Goal: Task Accomplishment & Management: Complete application form

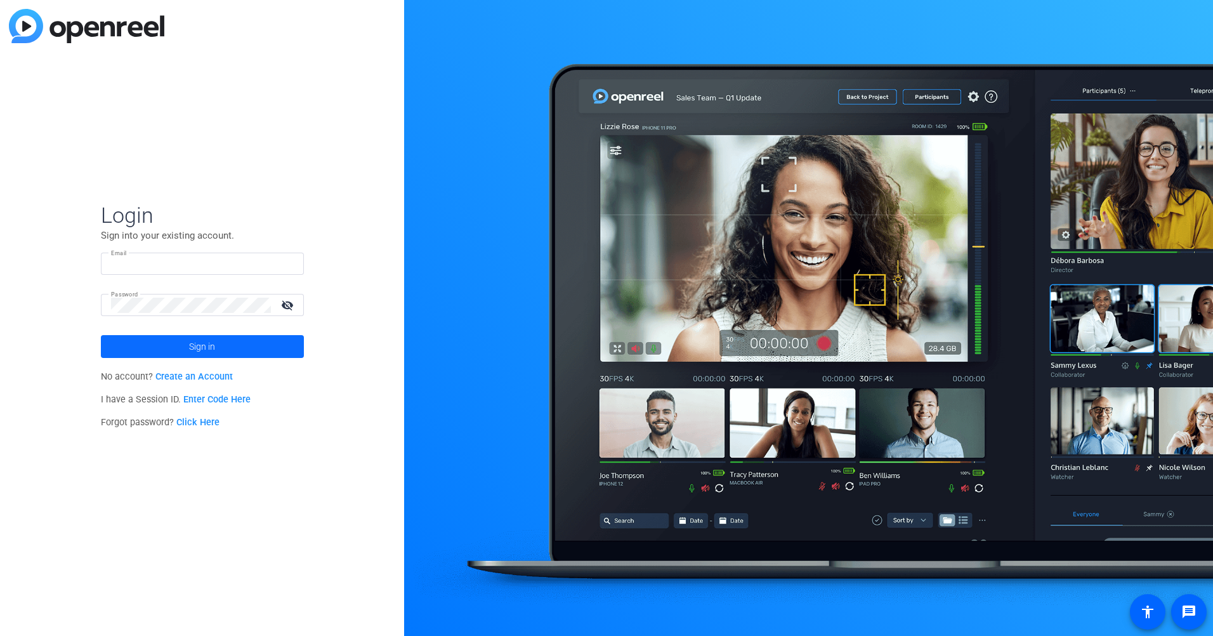
type input "[EMAIL_ADDRESS][DOMAIN_NAME]"
click at [164, 351] on span at bounding box center [202, 346] width 203 height 30
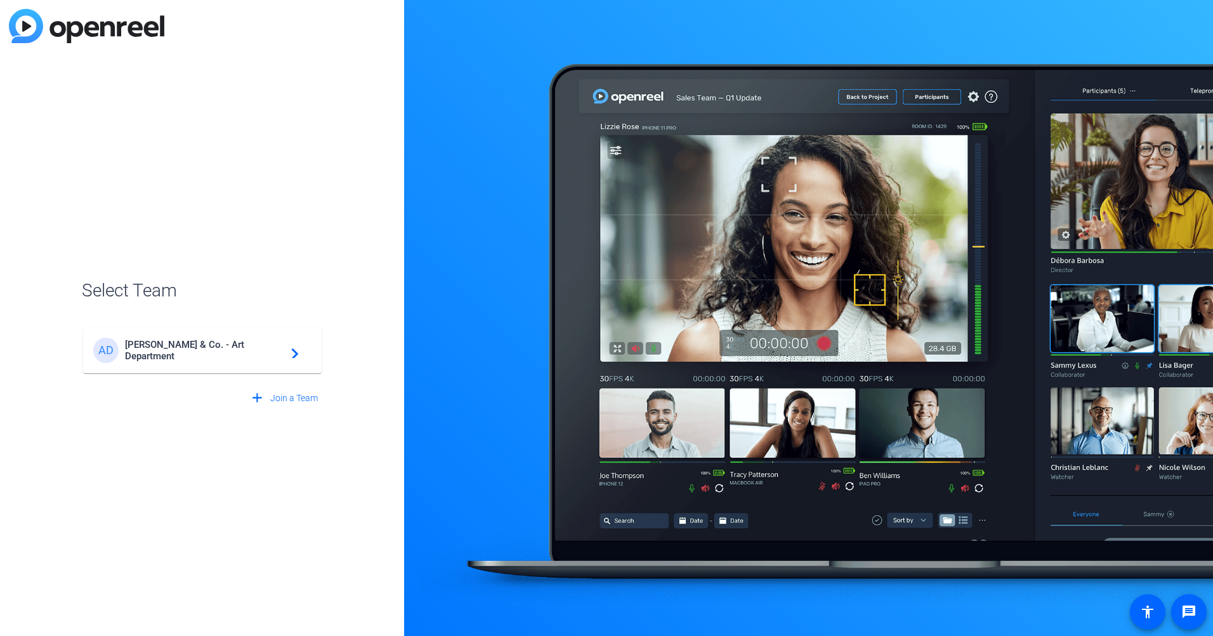
click at [220, 346] on span "[PERSON_NAME] & Co. - Art Department" at bounding box center [204, 350] width 159 height 23
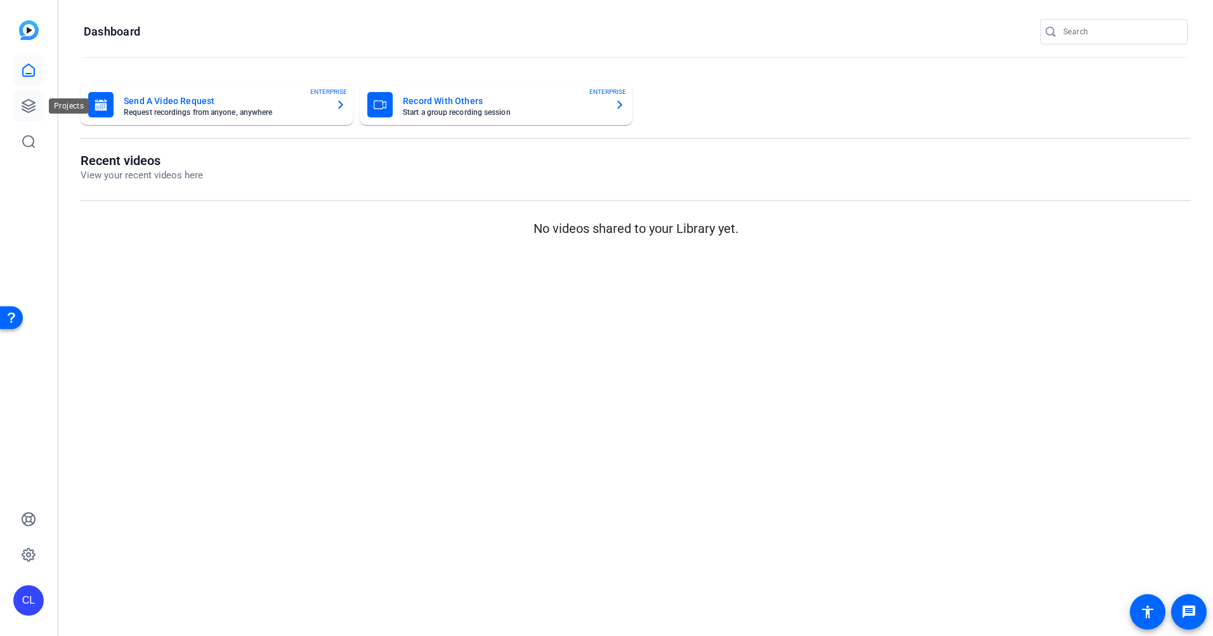
click at [34, 103] on icon at bounding box center [28, 106] width 13 height 13
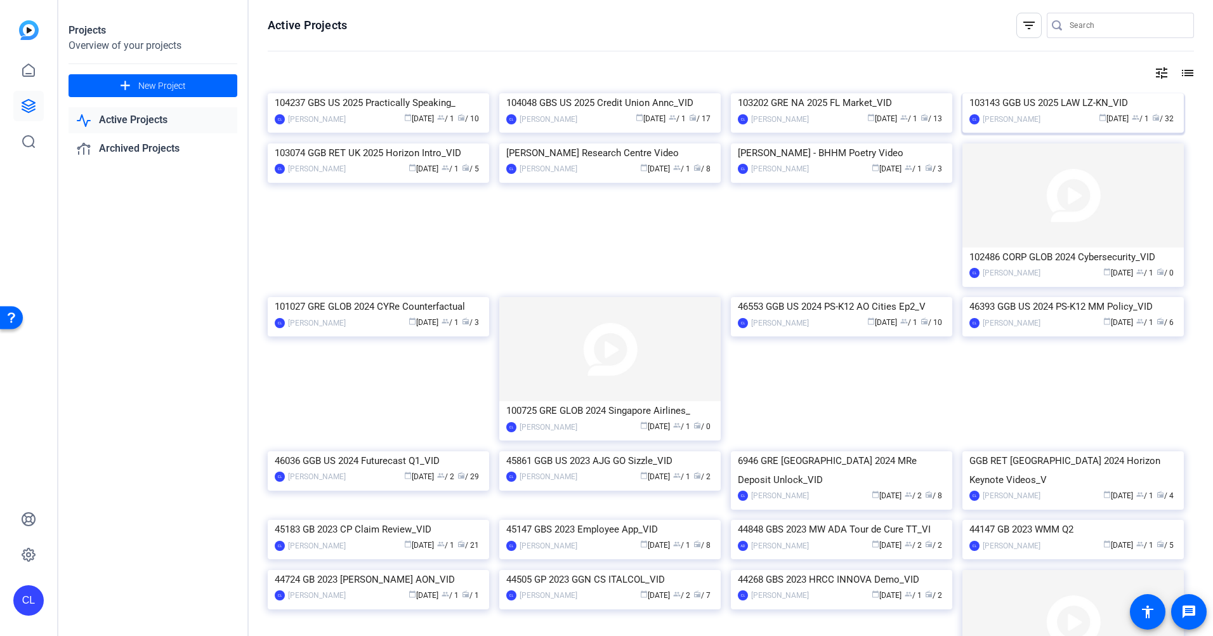
click at [1072, 93] on img at bounding box center [1072, 93] width 221 height 0
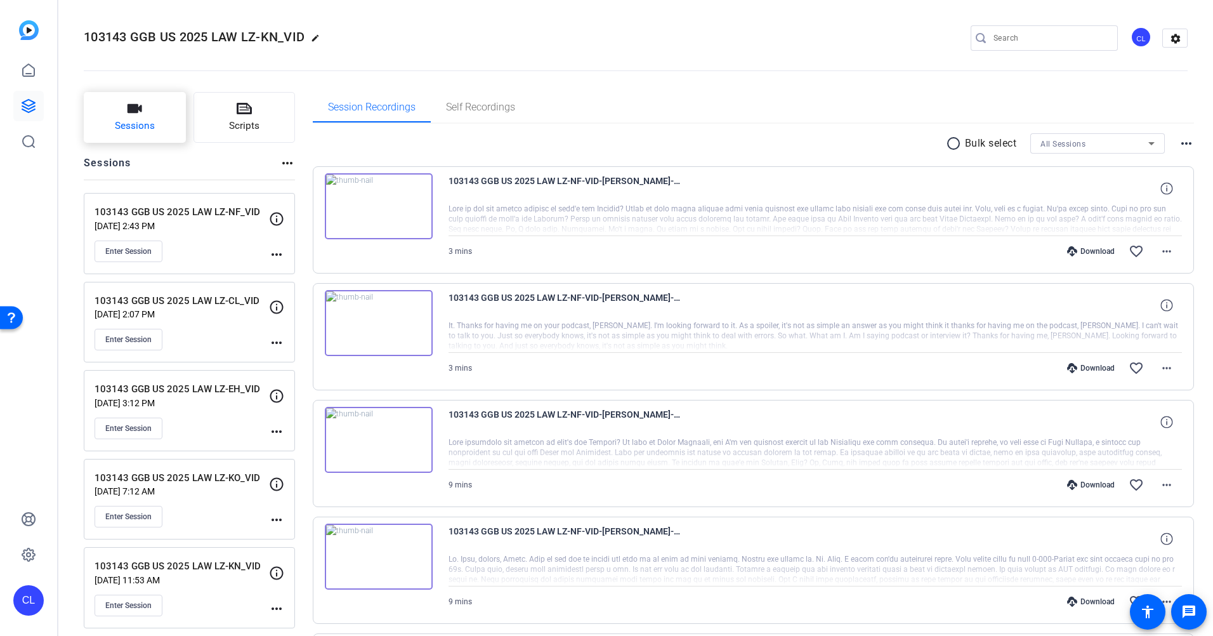
click at [132, 115] on icon "button" at bounding box center [134, 108] width 15 height 15
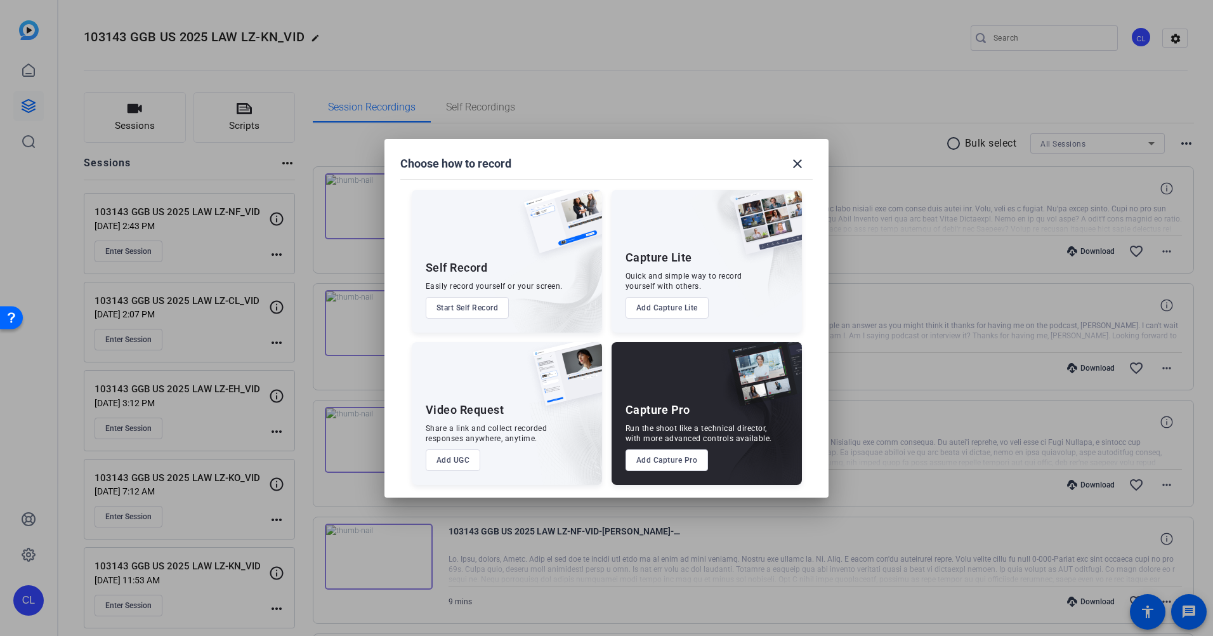
click at [659, 459] on button "Add Capture Pro" at bounding box center [666, 460] width 83 height 22
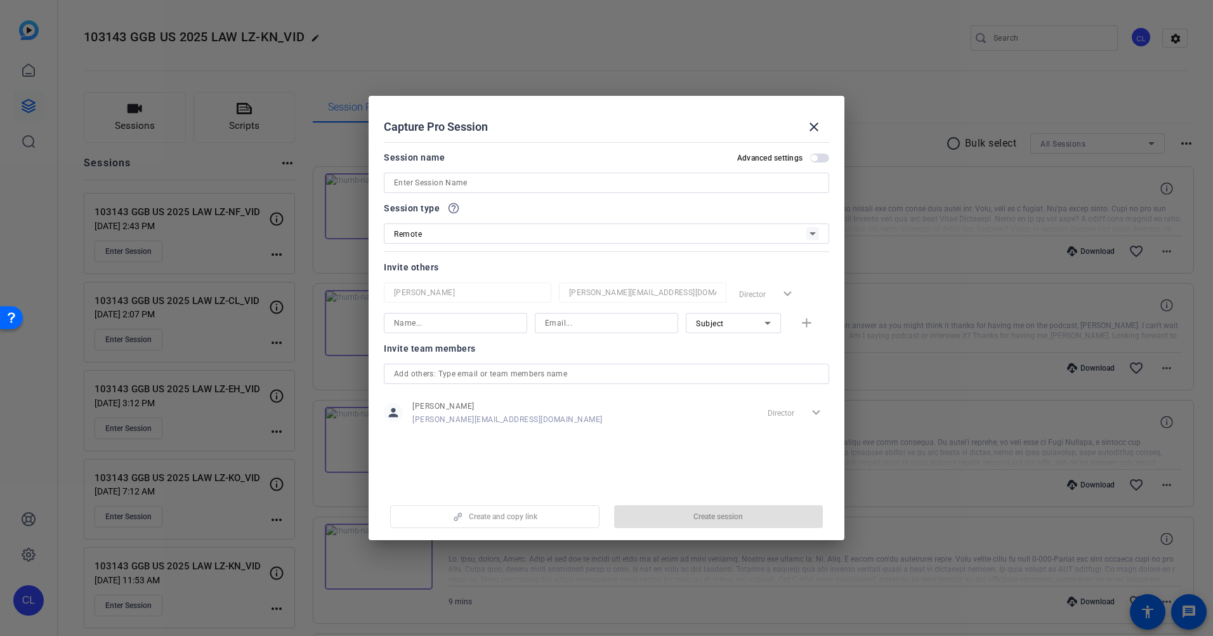
click at [460, 325] on input at bounding box center [455, 322] width 123 height 15
type input "[PERSON_NAME]"
type input "[PERSON_NAME][EMAIL_ADDRESS][DOMAIN_NAME]"
click at [769, 323] on icon at bounding box center [767, 323] width 6 height 3
click at [722, 365] on span "Watcher" at bounding box center [711, 368] width 30 height 15
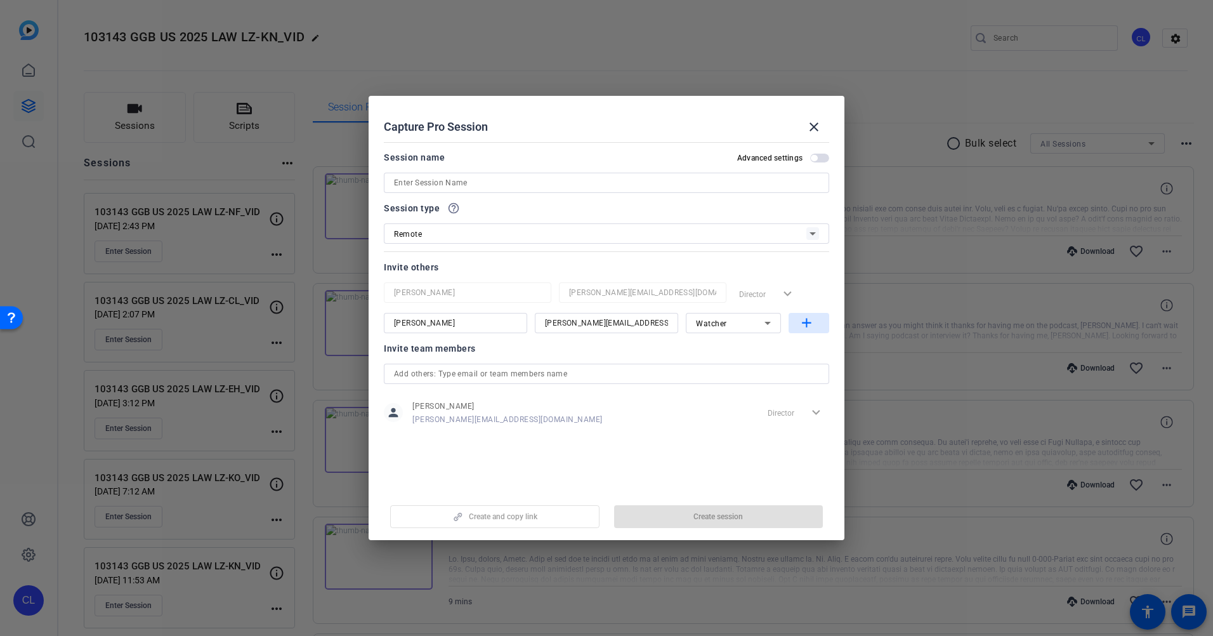
click at [806, 325] on mat-icon "add" at bounding box center [807, 323] width 16 height 16
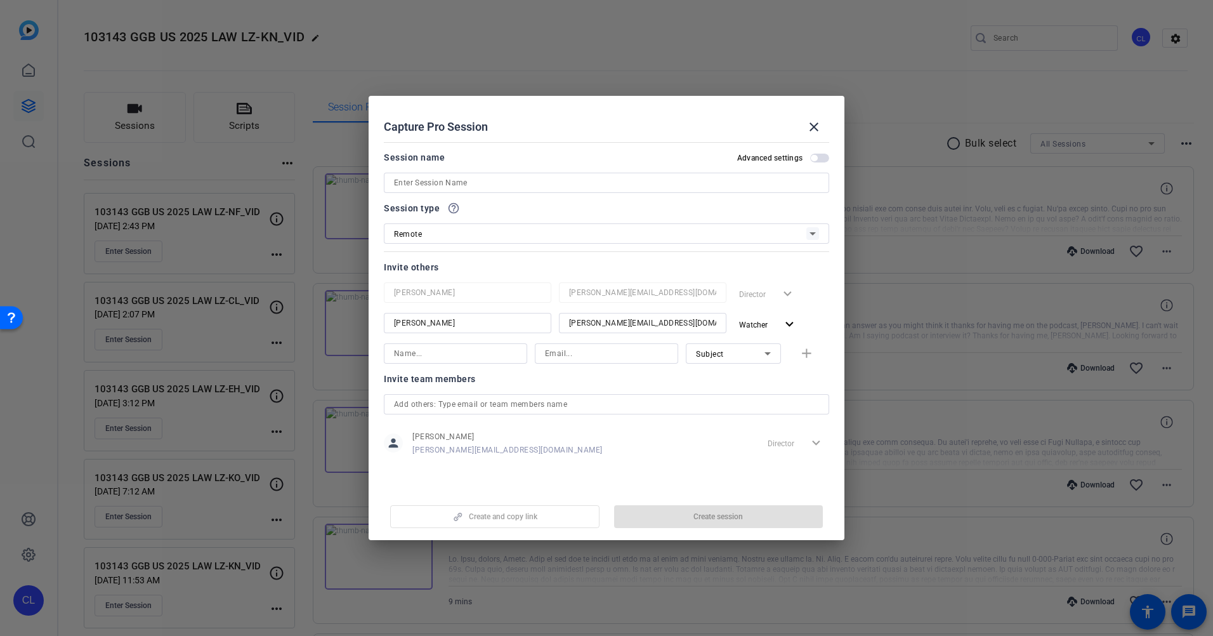
click at [486, 359] on input at bounding box center [455, 353] width 123 height 15
type input "[PERSON_NAME]"
type input "[PERSON_NAME][EMAIL_ADDRESS][DOMAIN_NAME]"
click at [703, 357] on span "Subject" at bounding box center [710, 353] width 28 height 9
click at [710, 394] on span "Watcher" at bounding box center [711, 398] width 30 height 15
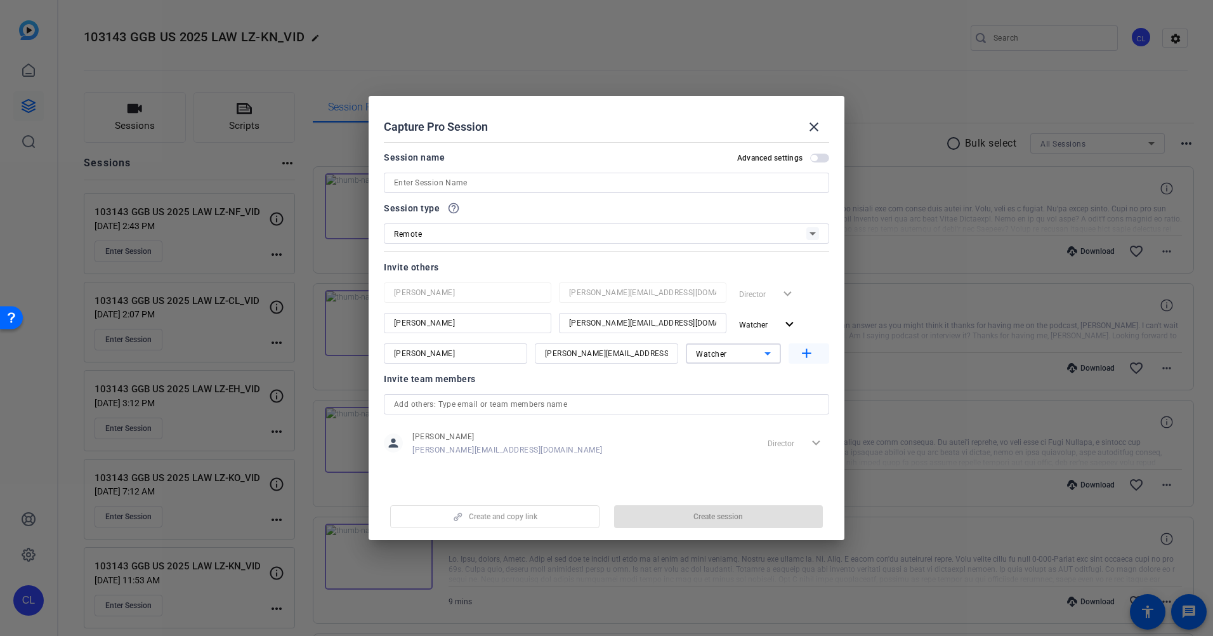
click at [807, 359] on mat-icon "add" at bounding box center [807, 354] width 16 height 16
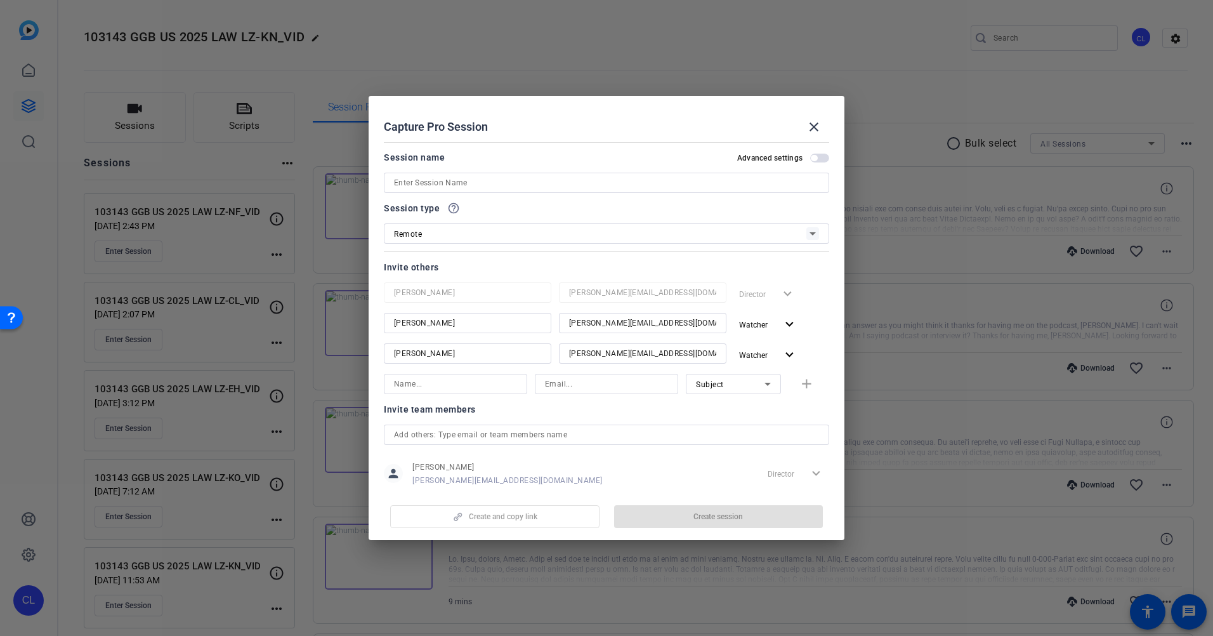
click at [414, 387] on input at bounding box center [455, 383] width 123 height 15
drag, startPoint x: 471, startPoint y: 353, endPoint x: 344, endPoint y: 350, distance: 126.2
click at [344, 350] on div "Choose how to record close Self Record Easily record yourself or your screen. S…" at bounding box center [606, 318] width 1213 height 636
type input "[PERSON_NAME]"
drag, startPoint x: 669, startPoint y: 352, endPoint x: 414, endPoint y: 322, distance: 256.7
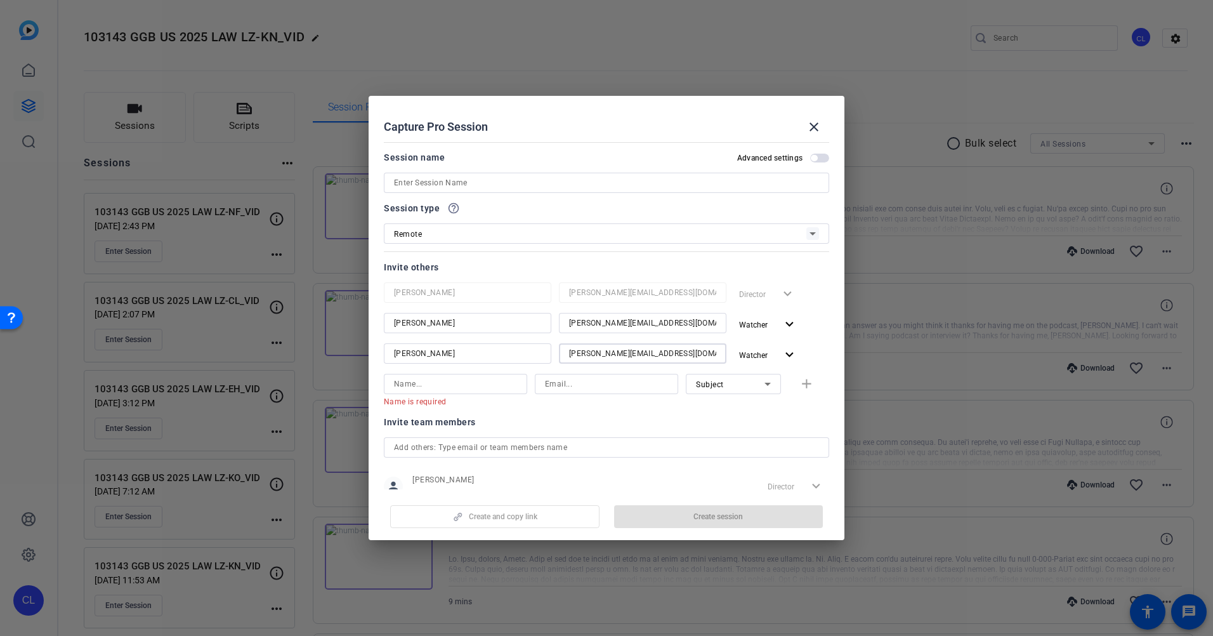
click at [414, 322] on div "[PERSON_NAME] [PERSON_NAME][EMAIL_ADDRESS][DOMAIN_NAME] Director expand_more [P…" at bounding box center [606, 324] width 445 height 84
click at [600, 358] on input "r" at bounding box center [642, 353] width 147 height 15
click at [598, 355] on input "ria" at bounding box center [642, 353] width 147 height 15
click at [582, 356] on input "ria" at bounding box center [642, 353] width 147 height 15
click at [582, 355] on input "ria_" at bounding box center [642, 353] width 147 height 15
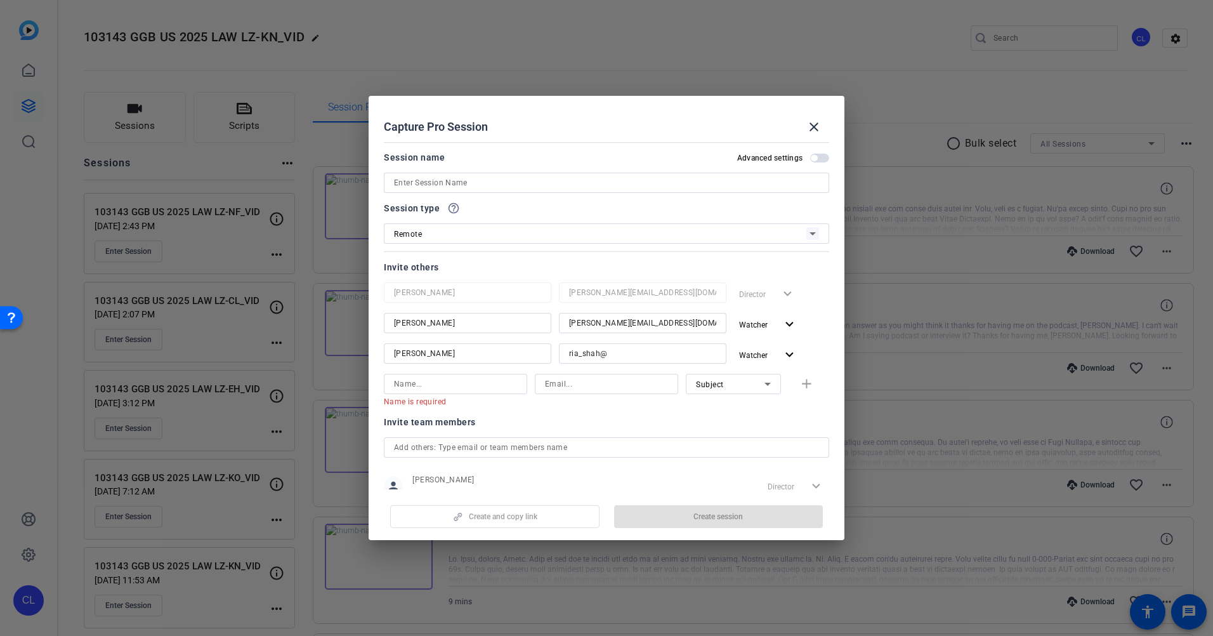
click at [609, 354] on input "ria_shah@" at bounding box center [642, 353] width 147 height 15
click at [620, 355] on input "ria_shah@ajg." at bounding box center [642, 353] width 147 height 15
click at [621, 355] on input "ria_shah@ajg.c" at bounding box center [642, 353] width 147 height 15
click at [621, 355] on input "[EMAIL_ADDRESS][DOMAIN_NAME]" at bounding box center [642, 353] width 147 height 15
click at [645, 354] on input "[EMAIL_ADDRESS]" at bounding box center [642, 353] width 147 height 15
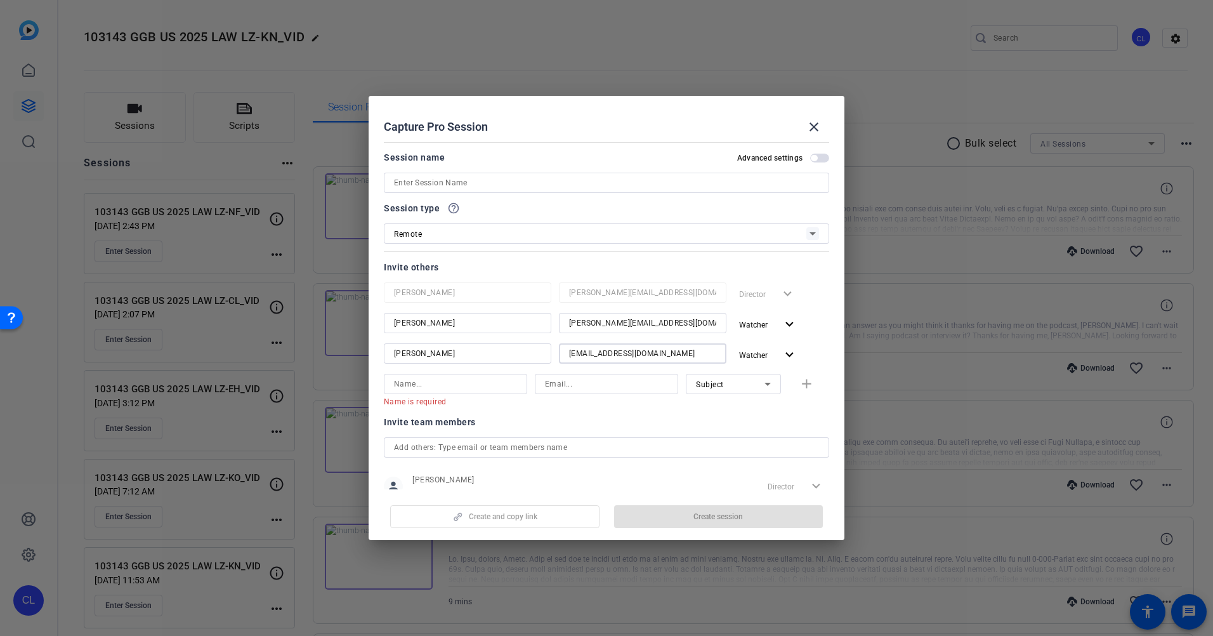
click at [642, 346] on input "[EMAIL_ADDRESS][DOMAIN_NAME]" at bounding box center [642, 353] width 147 height 15
click at [623, 351] on input "[EMAIL_ADDRESS][DOMAIN_NAME]" at bounding box center [642, 353] width 147 height 15
click at [414, 382] on input at bounding box center [455, 383] width 123 height 15
type input "[PERSON_NAME]"
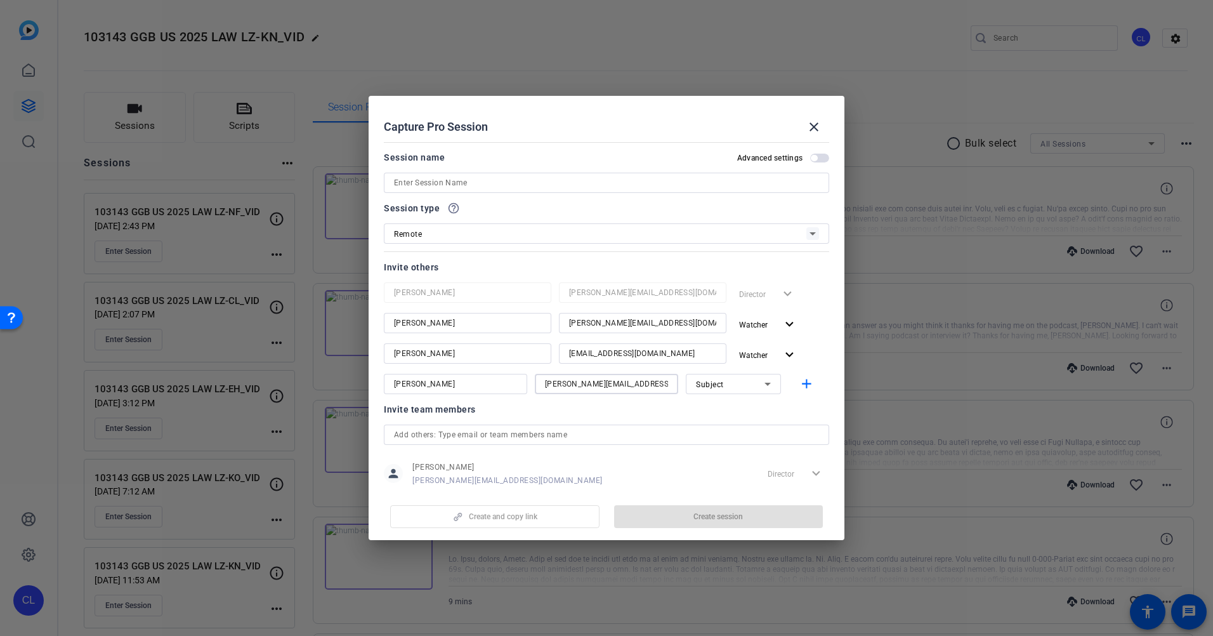
type input "[PERSON_NAME][EMAIL_ADDRESS][DOMAIN_NAME]"
click at [744, 389] on div "Subject" at bounding box center [730, 384] width 69 height 16
click at [719, 425] on span "Watcher" at bounding box center [704, 429] width 30 height 15
click at [805, 377] on mat-icon "add" at bounding box center [807, 384] width 16 height 16
click at [467, 418] on input at bounding box center [455, 414] width 123 height 15
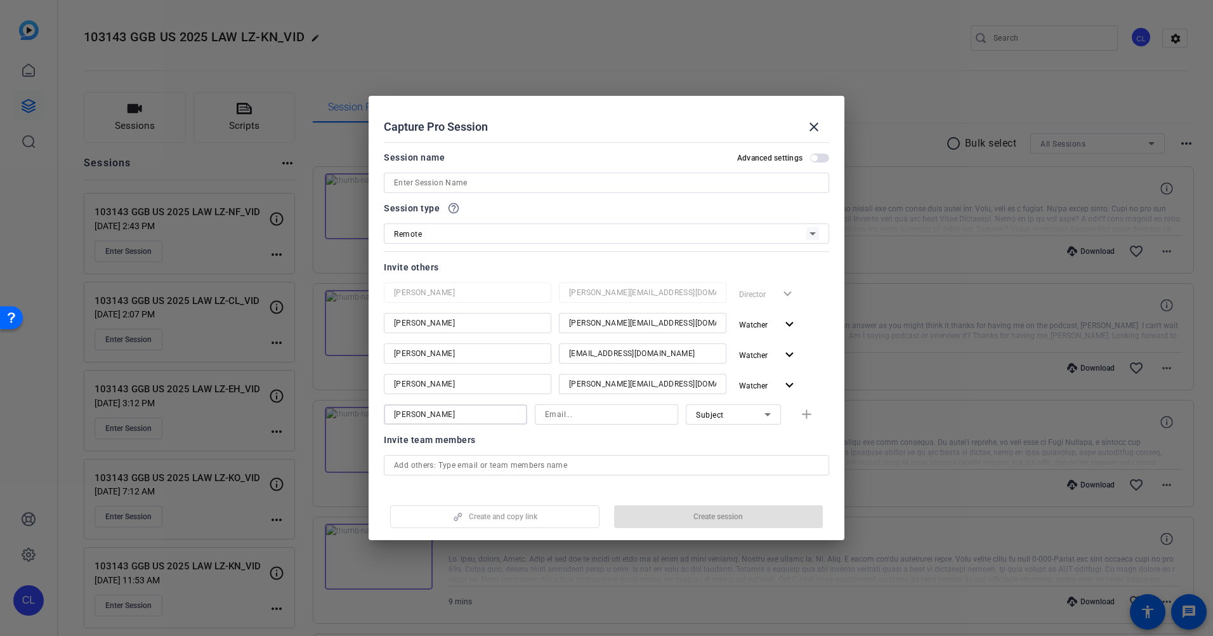
type input "[PERSON_NAME]"
click at [568, 416] on input at bounding box center [606, 414] width 123 height 15
paste input "[PERSON_NAME][EMAIL_ADDRESS][DOMAIN_NAME]"
type input "[PERSON_NAME][EMAIL_ADDRESS][DOMAIN_NAME]"
click at [764, 412] on icon at bounding box center [767, 414] width 15 height 15
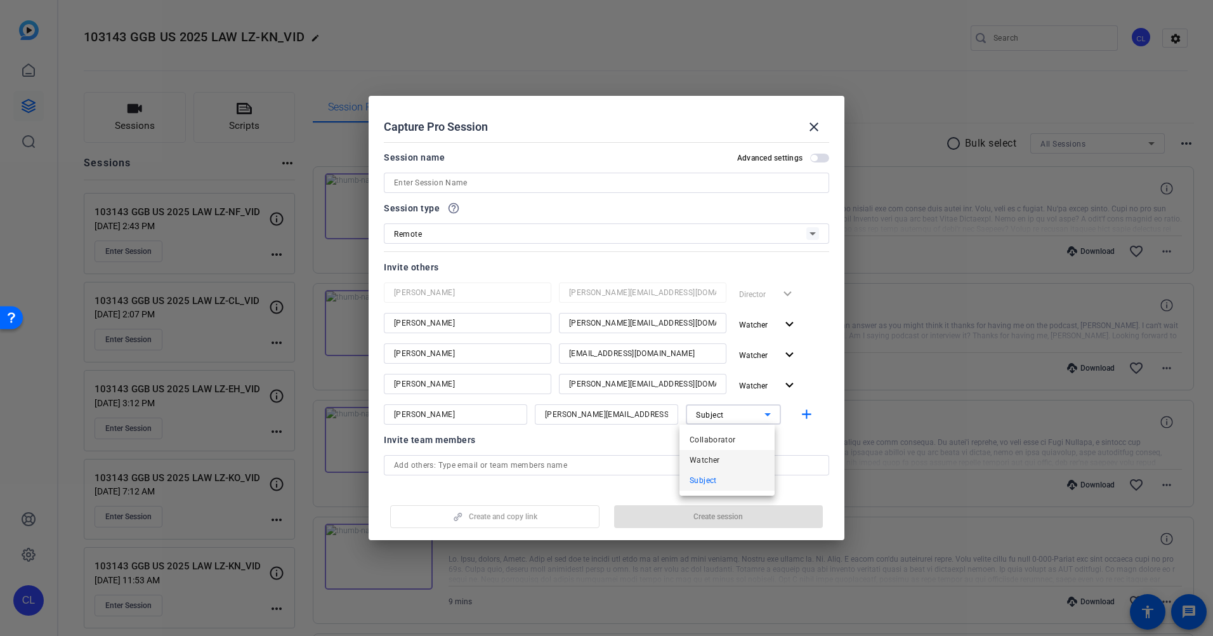
click at [700, 459] on span "Watcher" at bounding box center [704, 459] width 30 height 15
click at [799, 413] on mat-icon "add" at bounding box center [807, 415] width 16 height 16
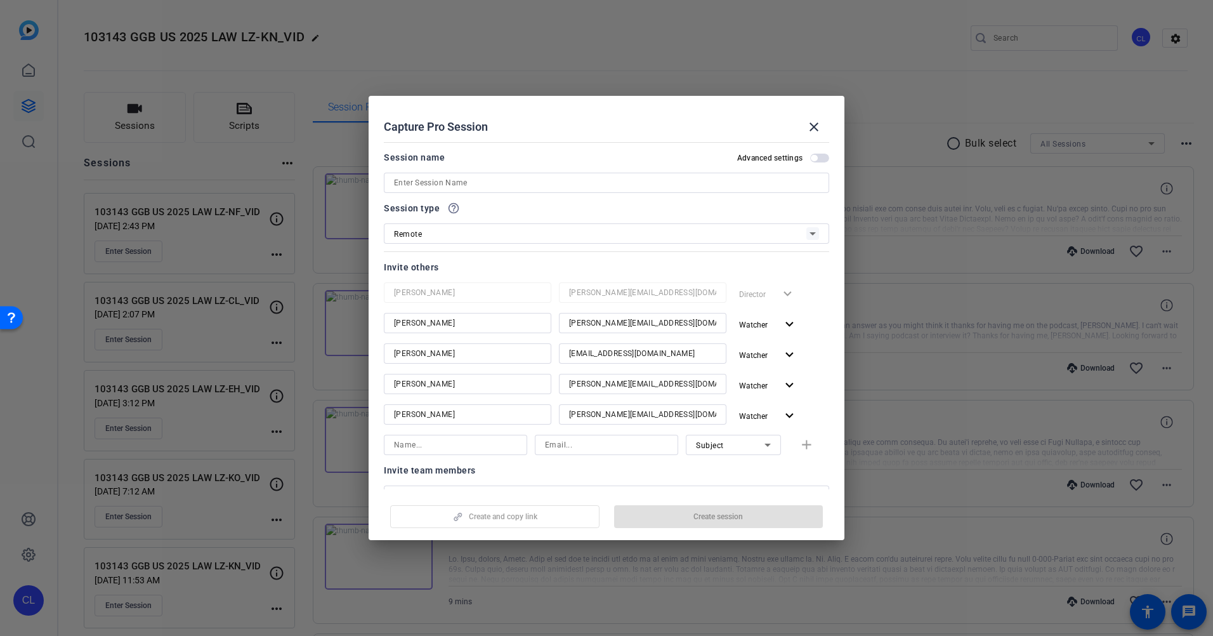
click at [492, 447] on input at bounding box center [455, 444] width 123 height 15
type input "[PERSON_NAME]"
click at [594, 450] on input at bounding box center [606, 444] width 123 height 15
click at [596, 448] on input at bounding box center [606, 444] width 123 height 15
paste input "[PERSON_NAME][EMAIL_ADDRESS][DOMAIN_NAME]"
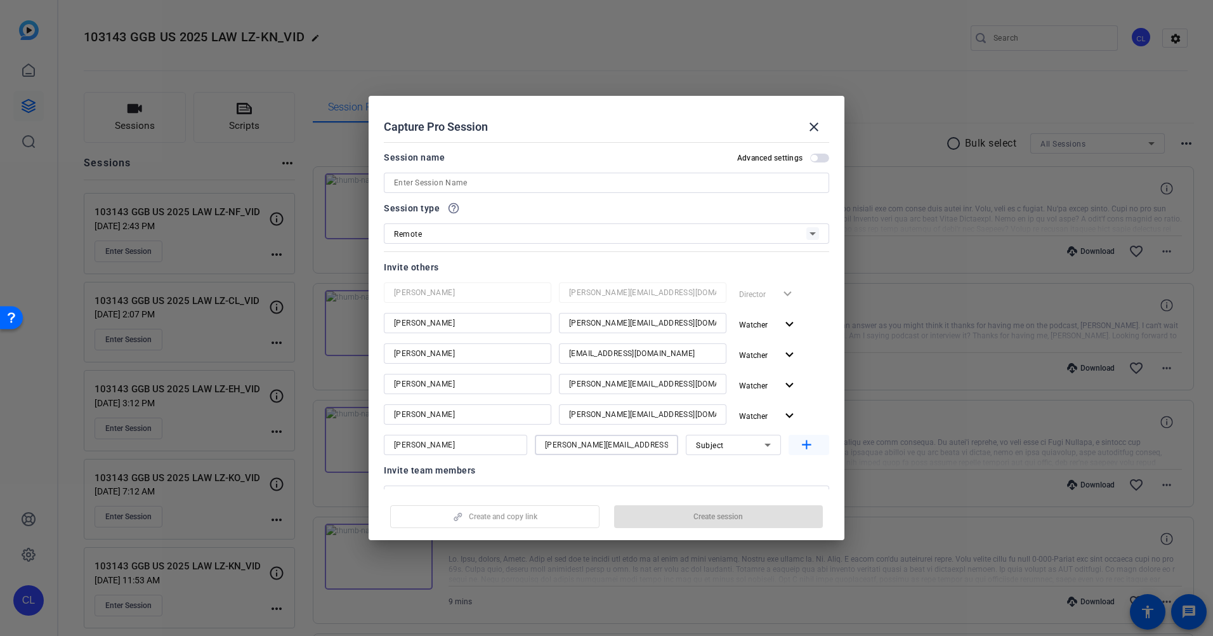
type input "[PERSON_NAME][EMAIL_ADDRESS][DOMAIN_NAME]"
click at [799, 445] on mat-icon "add" at bounding box center [807, 445] width 16 height 16
click at [434, 479] on input at bounding box center [455, 474] width 123 height 15
type input "[PERSON_NAME]"
click at [570, 473] on input at bounding box center [606, 474] width 123 height 15
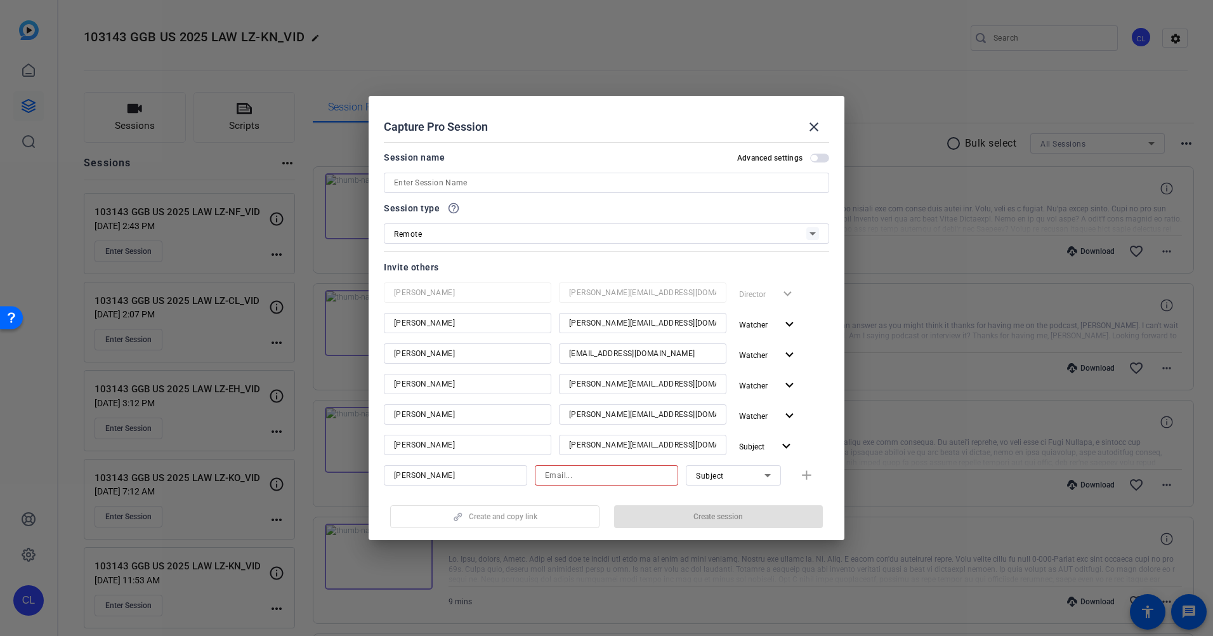
click at [573, 472] on input at bounding box center [606, 474] width 123 height 15
paste input "[EMAIL_ADDRESS][DOMAIN_NAME]"
type input "[EMAIL_ADDRESS][DOMAIN_NAME]"
click at [799, 475] on mat-icon "add" at bounding box center [807, 475] width 16 height 16
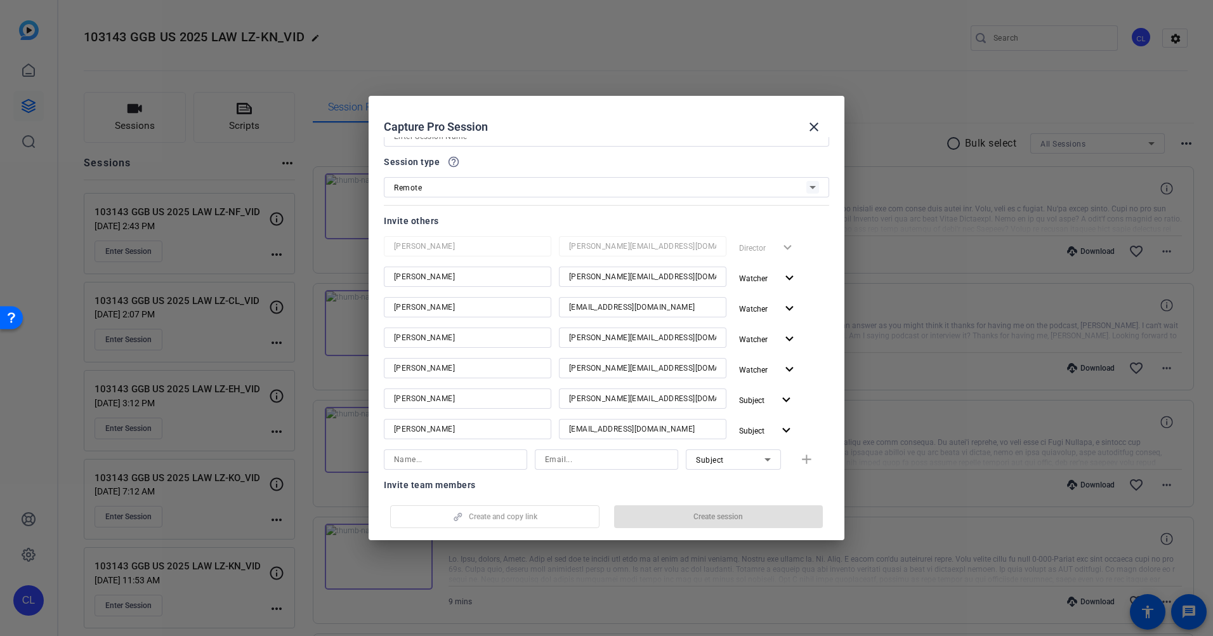
scroll to position [148, 0]
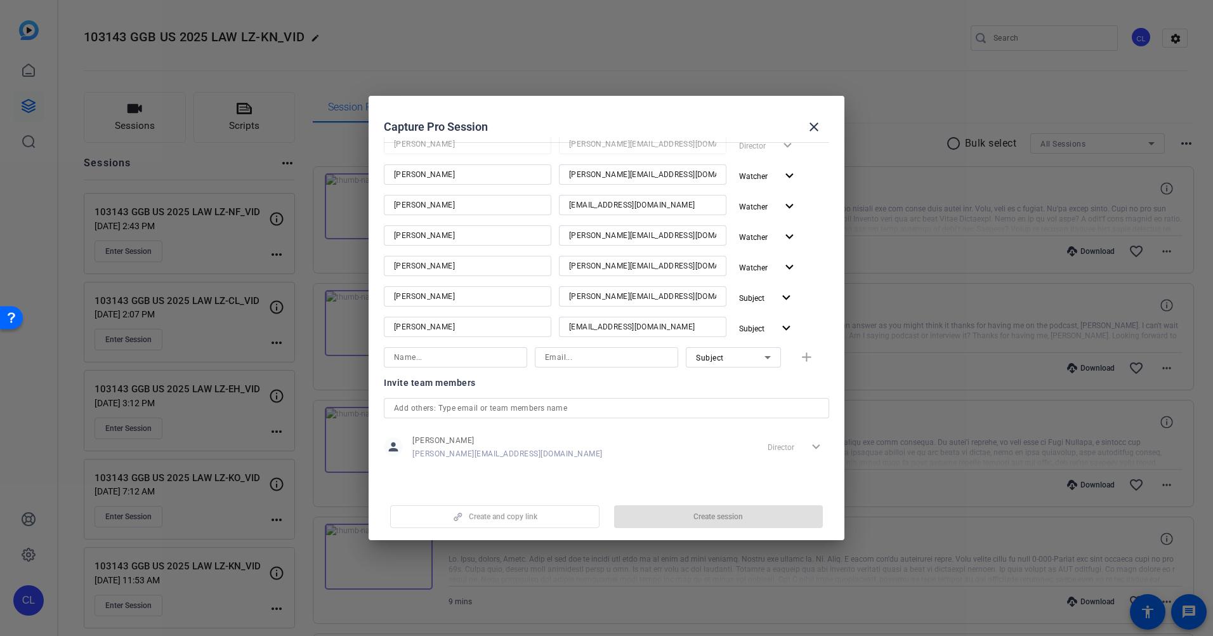
click at [466, 358] on input at bounding box center [455, 356] width 123 height 15
type input "[PERSON_NAME]"
click at [599, 356] on input at bounding box center [606, 356] width 123 height 15
paste input "[EMAIL_ADDRESS][DOMAIN_NAME]"
type input "[EMAIL_ADDRESS][DOMAIN_NAME]"
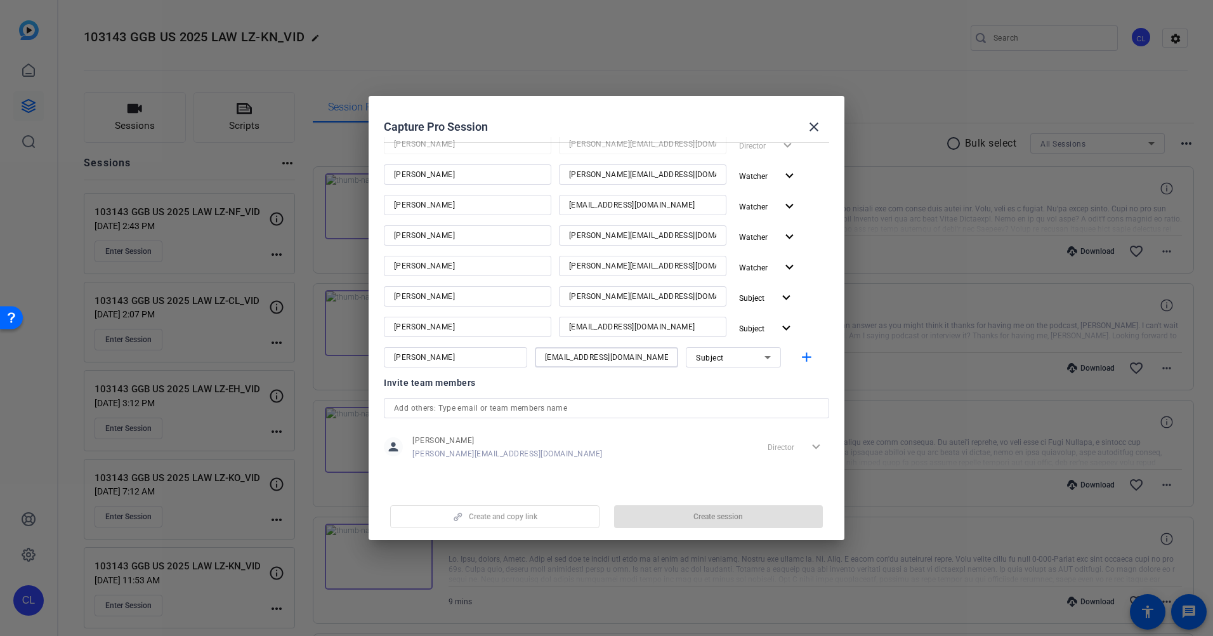
click at [760, 358] on icon at bounding box center [767, 356] width 15 height 15
click at [720, 404] on mat-option "Watcher" at bounding box center [726, 403] width 95 height 20
click at [803, 356] on mat-icon "add" at bounding box center [807, 357] width 16 height 16
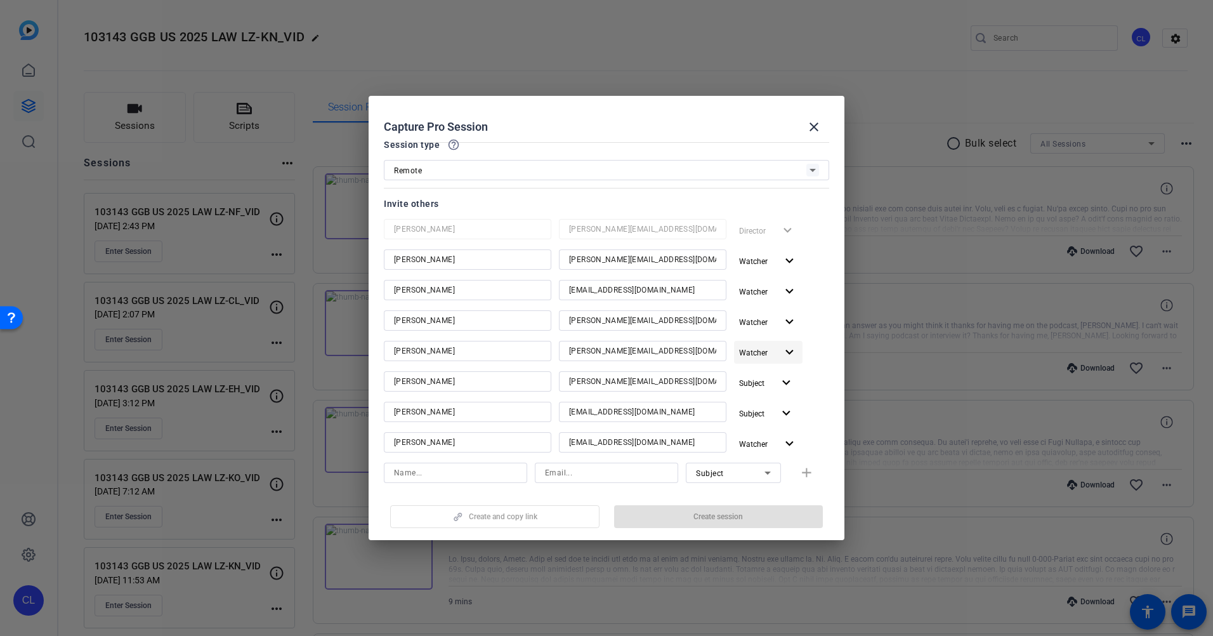
scroll to position [0, 0]
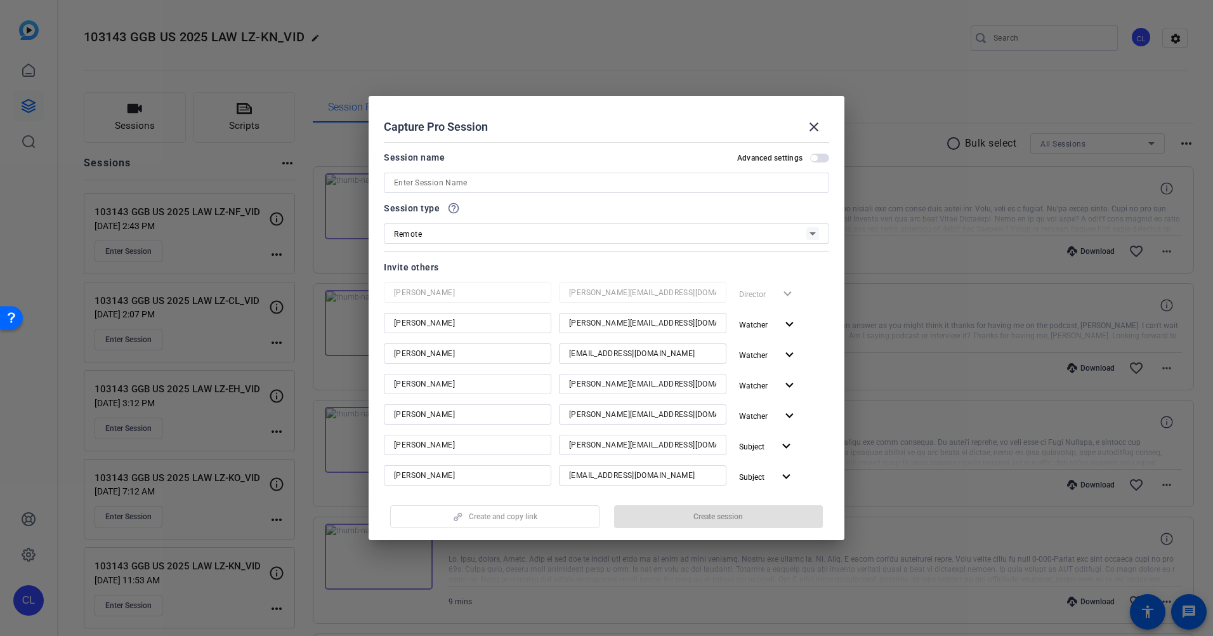
click at [471, 182] on input at bounding box center [606, 182] width 425 height 15
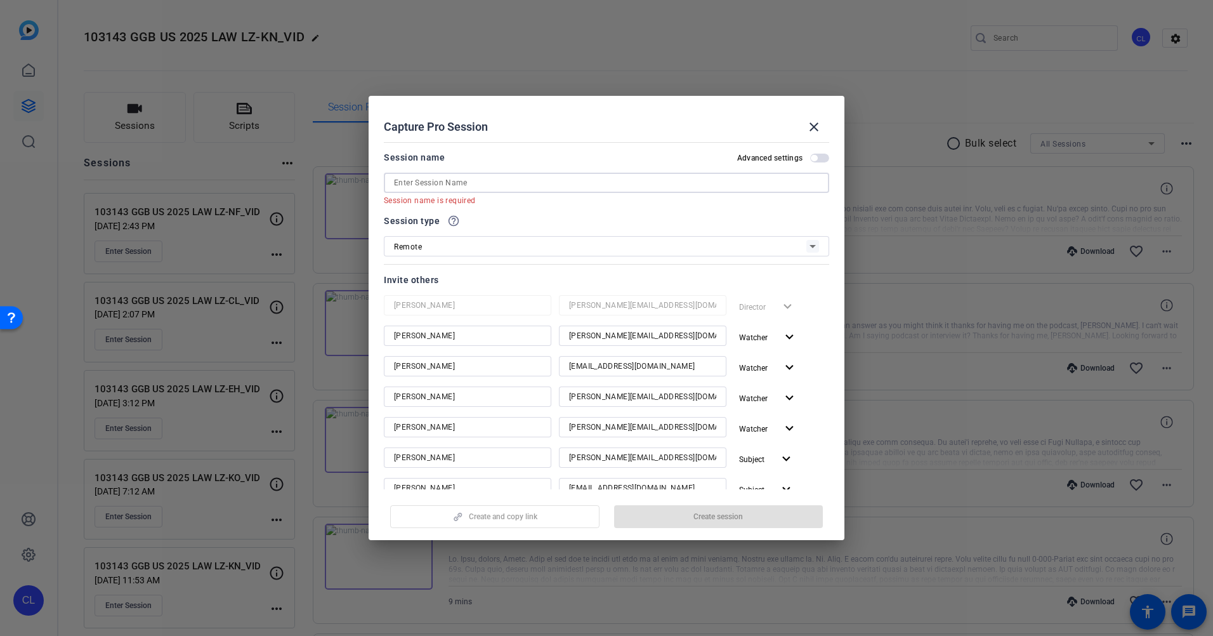
click at [497, 179] on input at bounding box center [606, 182] width 425 height 15
paste input "103143 GGB US 2025 LAW LZ-BK_VID"
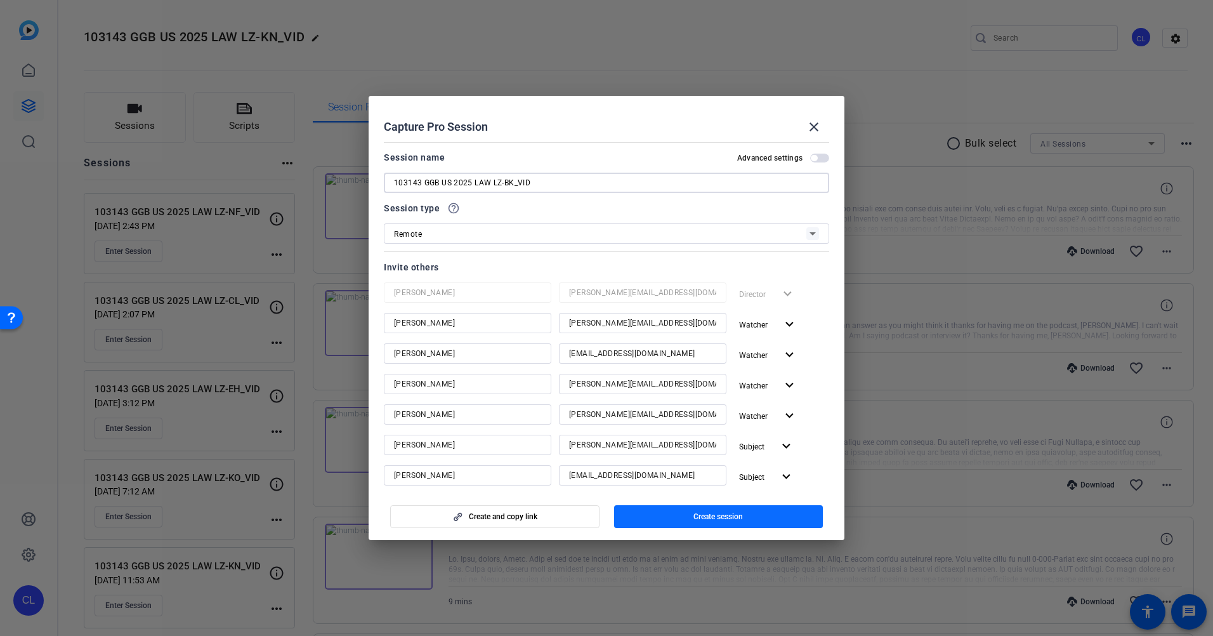
type input "103143 GGB US 2025 LAW LZ-BK_VID"
click at [721, 518] on span "Create session" at bounding box center [717, 516] width 49 height 10
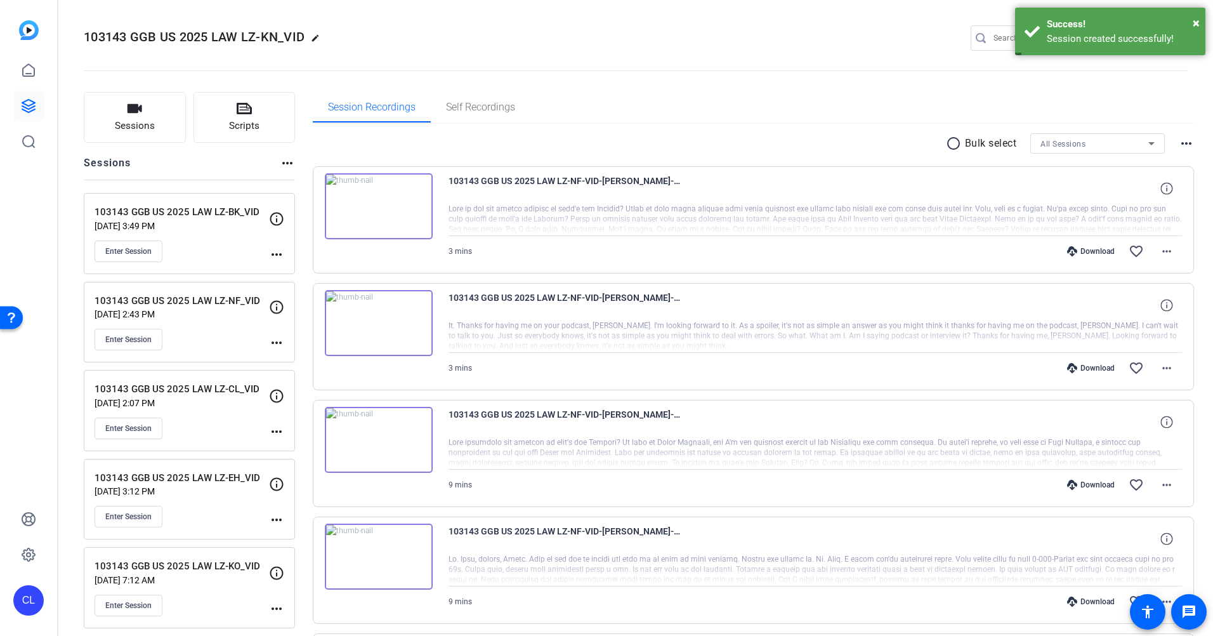
click at [275, 254] on mat-icon "more_horiz" at bounding box center [276, 254] width 15 height 15
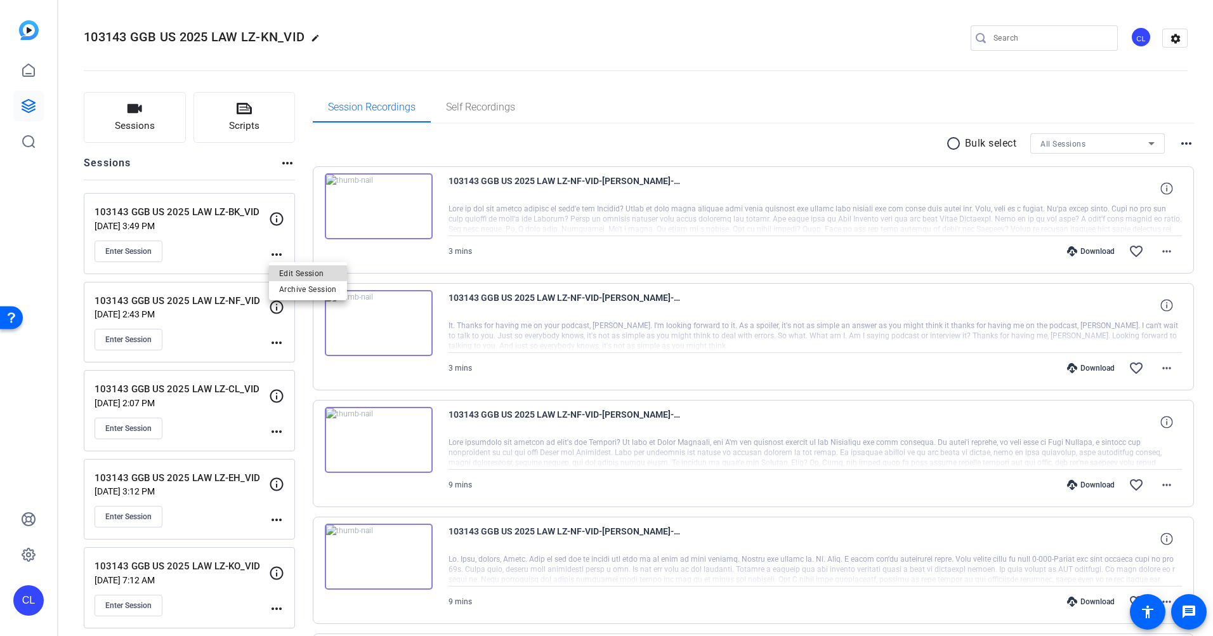
click at [289, 270] on span "Edit Session" at bounding box center [308, 272] width 58 height 15
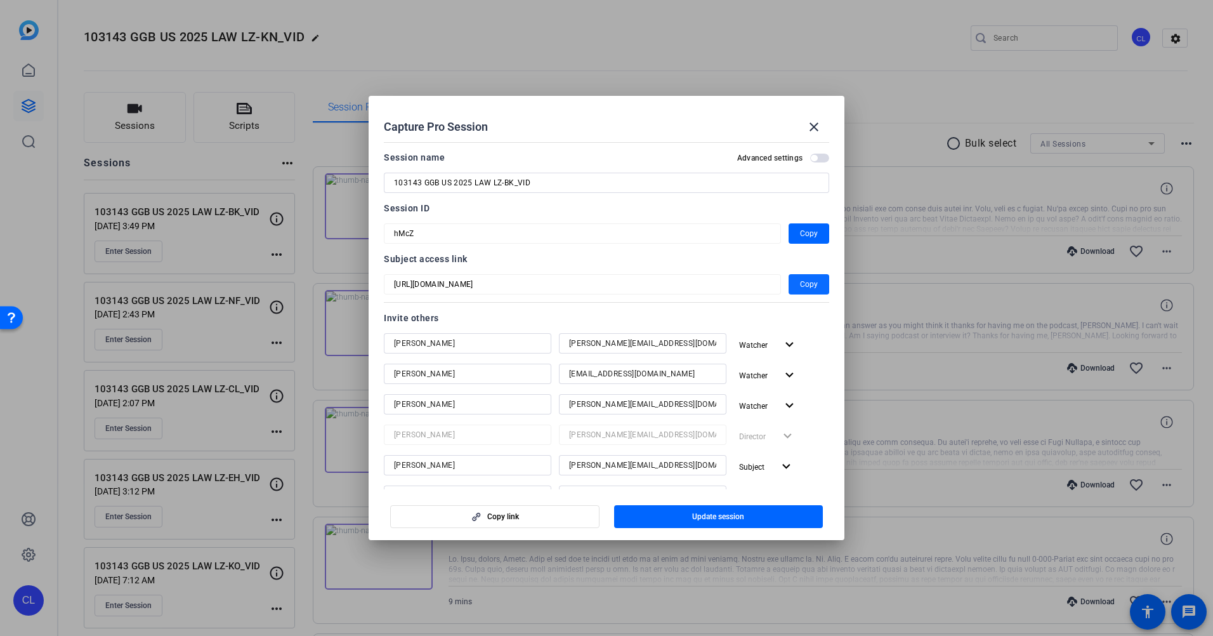
click at [806, 286] on span "Copy" at bounding box center [809, 284] width 18 height 15
click at [800, 230] on span "Copy" at bounding box center [809, 233] width 18 height 15
click at [812, 125] on mat-icon "close" at bounding box center [813, 126] width 15 height 15
